Goal: Transaction & Acquisition: Purchase product/service

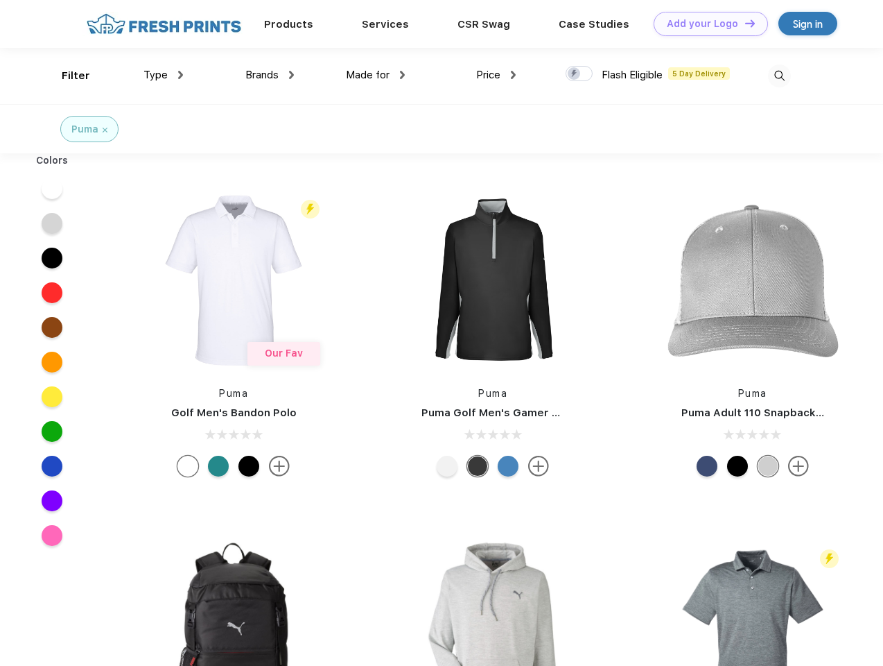
click at [706, 24] on link "Add your Logo Design Tool" at bounding box center [711, 24] width 114 height 24
click at [0, 0] on div "Design Tool" at bounding box center [0, 0] width 0 height 0
click at [744, 23] on link "Add your Logo Design Tool" at bounding box center [711, 24] width 114 height 24
click at [67, 76] on div "Filter" at bounding box center [76, 76] width 28 height 16
click at [164, 75] on span "Type" at bounding box center [156, 75] width 24 height 12
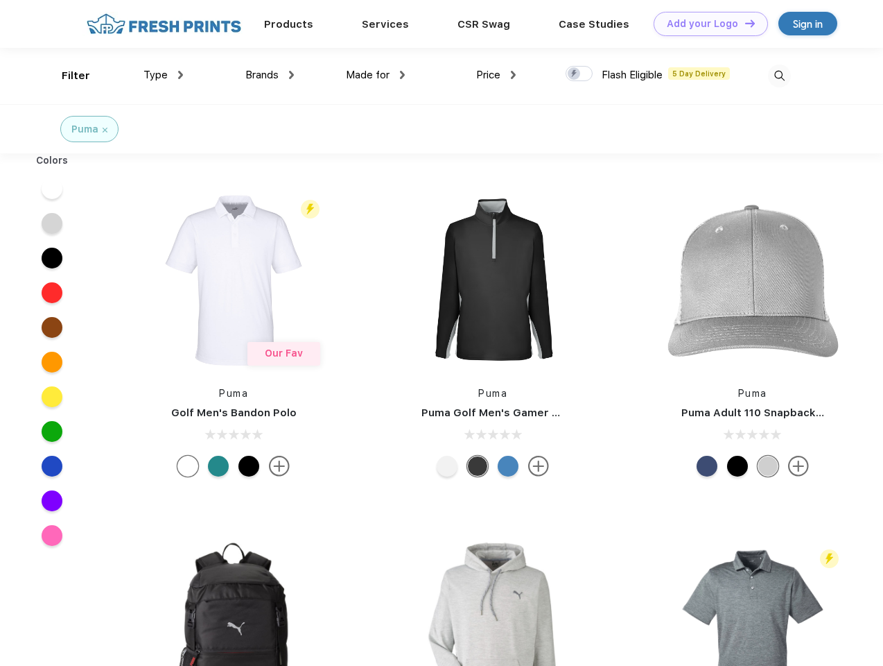
click at [270, 75] on span "Brands" at bounding box center [261, 75] width 33 height 12
click at [376, 75] on span "Made for" at bounding box center [368, 75] width 44 height 12
click at [496, 75] on span "Price" at bounding box center [488, 75] width 24 height 12
click at [580, 74] on div at bounding box center [579, 73] width 27 height 15
click at [575, 74] on input "checkbox" at bounding box center [570, 69] width 9 height 9
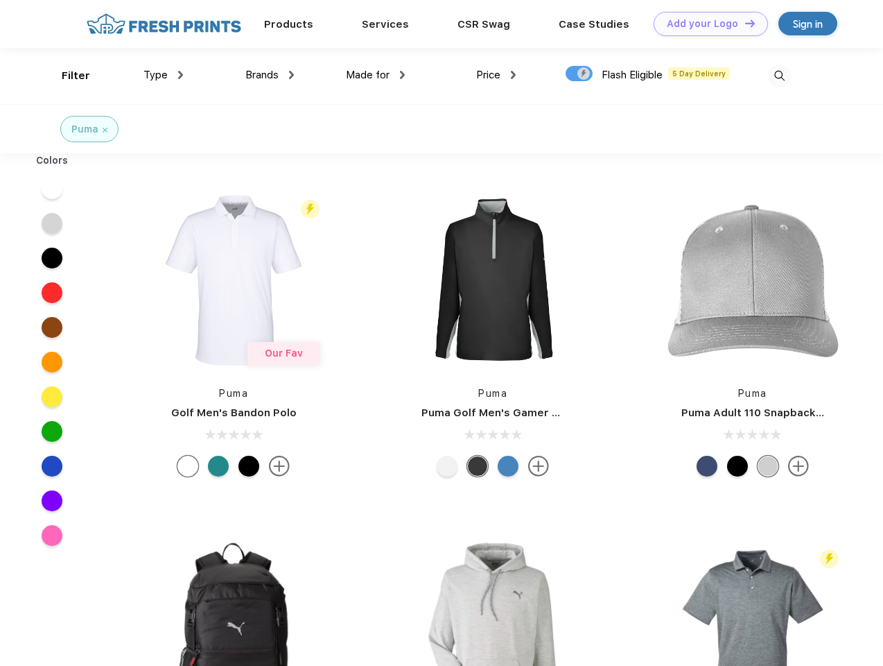
click at [779, 76] on img at bounding box center [779, 75] width 23 height 23
